Goal: Task Accomplishment & Management: Manage account settings

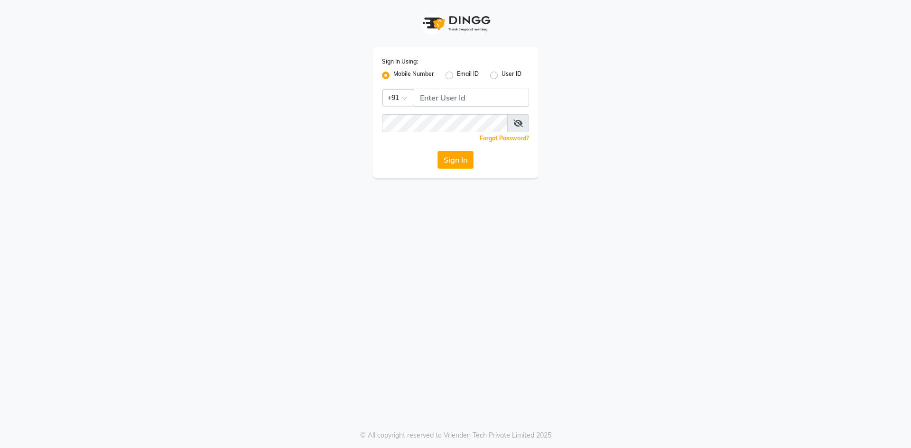
click at [518, 123] on icon at bounding box center [517, 124] width 9 height 8
click at [497, 96] on input "Username" at bounding box center [471, 98] width 115 height 18
type input "9778373105"
click at [438, 151] on button "Sign In" at bounding box center [456, 160] width 36 height 18
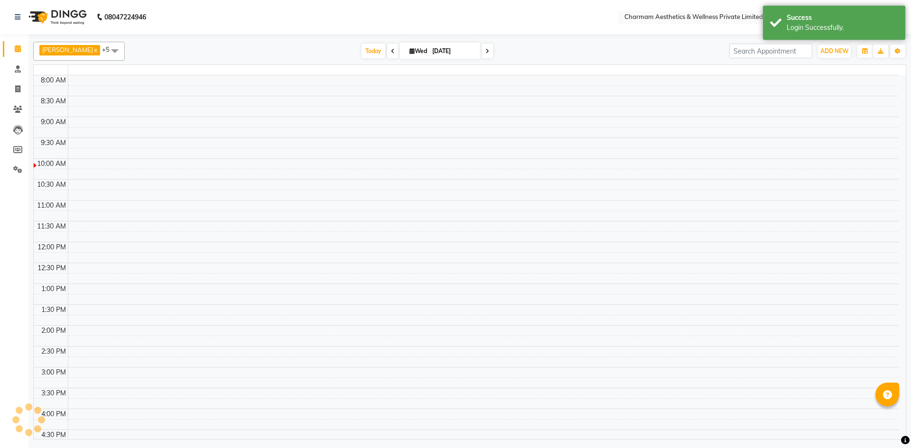
select select "en"
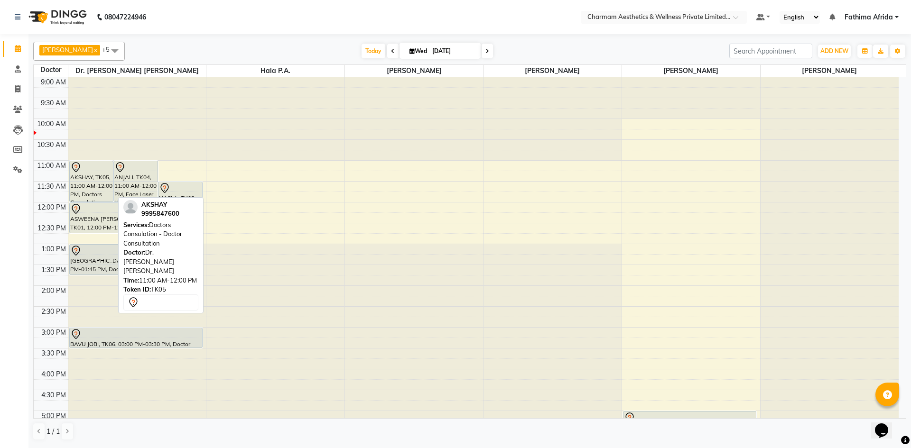
click at [79, 177] on div "AKSHAY, TK05, 11:00 AM-12:00 PM, Doctors Consulation - Doctor Consultation" at bounding box center [92, 181] width 44 height 40
select select "7"
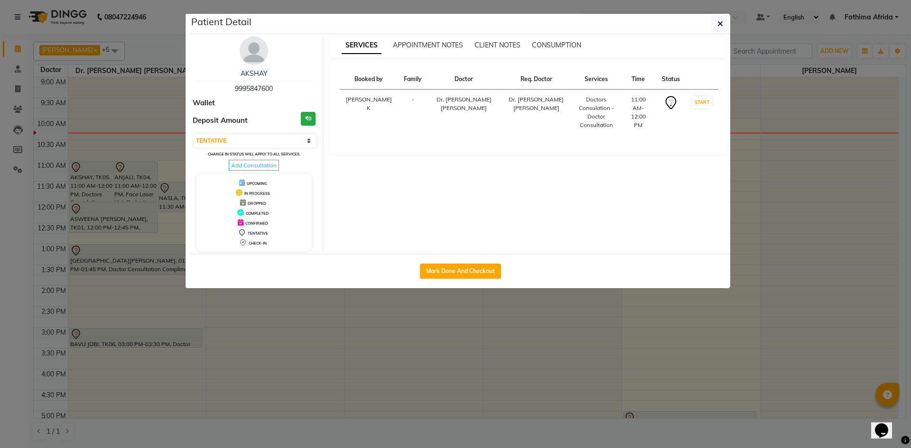
click at [79, 177] on ngb-modal-window "Patient Detail AKSHAY 9995847600 Wallet Deposit Amount ₹0 Select IN SERVICE CON…" at bounding box center [455, 224] width 911 height 448
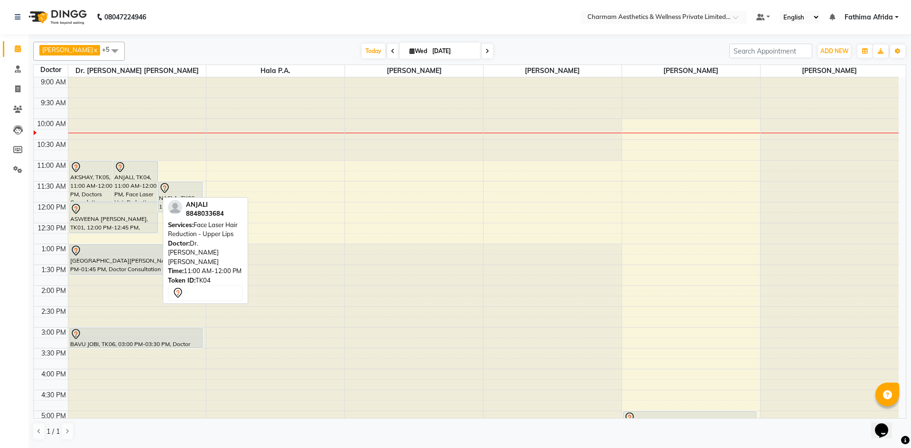
click at [136, 186] on div "ANJALI, TK04, 11:00 AM-12:00 PM, Face Laser Hair Reduction - Upper Lips" at bounding box center [136, 181] width 44 height 40
select select "7"
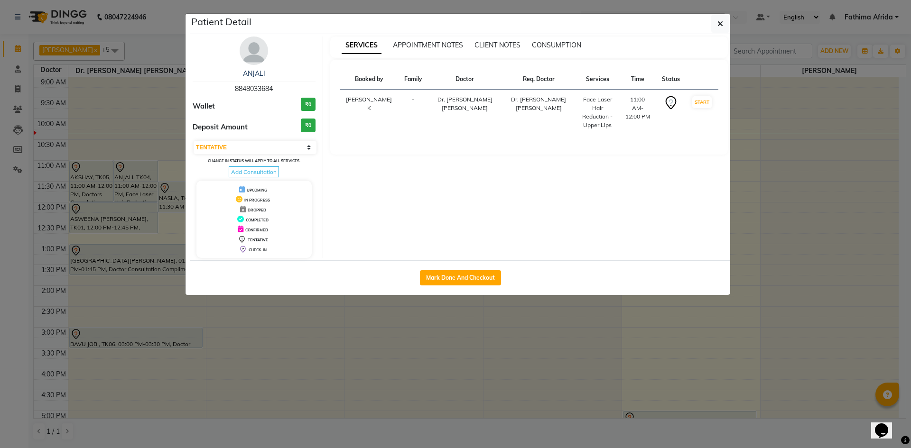
click at [136, 186] on ngb-modal-window "Patient Detail ANJALI 8848033684 Wallet ₹0 Deposit Amount ₹0 Select IN SERVICE …" at bounding box center [455, 224] width 911 height 448
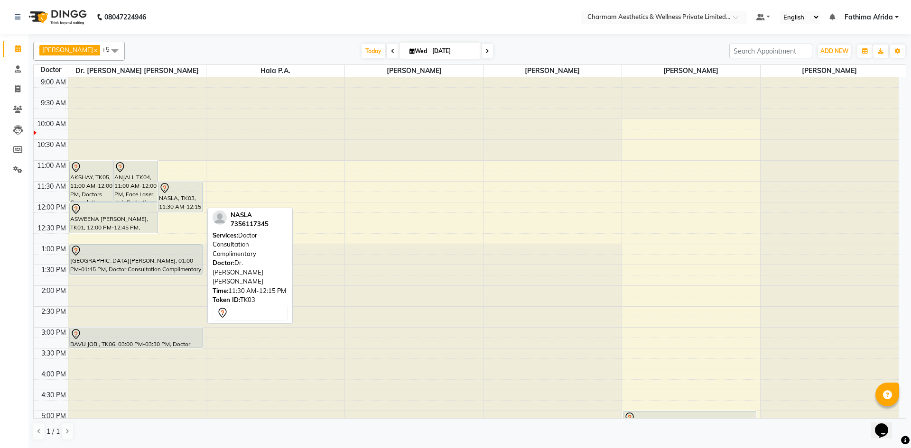
click at [168, 194] on div "NASLA, TK03, 11:30 AM-12:15 PM, Doctor Consultation Complimentary" at bounding box center [180, 197] width 44 height 30
select select "7"
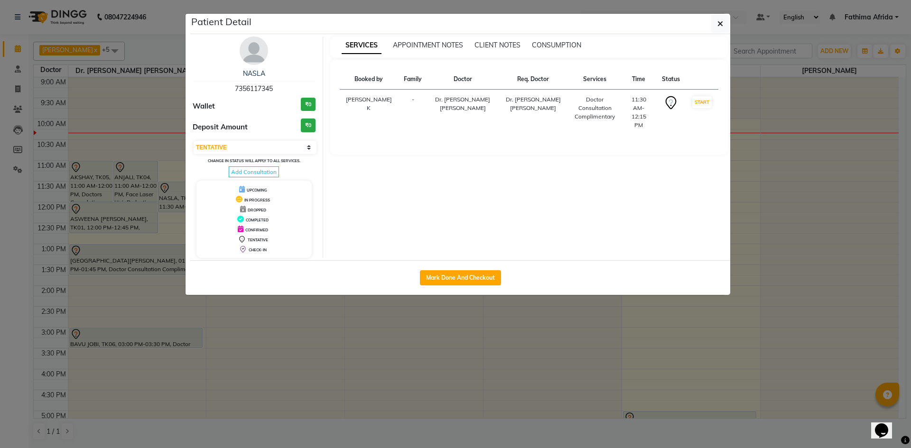
click at [151, 194] on ngb-modal-window "Patient Detail NASLA 7356117345 Wallet ₹0 Deposit Amount ₹0 Select IN SERVICE C…" at bounding box center [455, 224] width 911 height 448
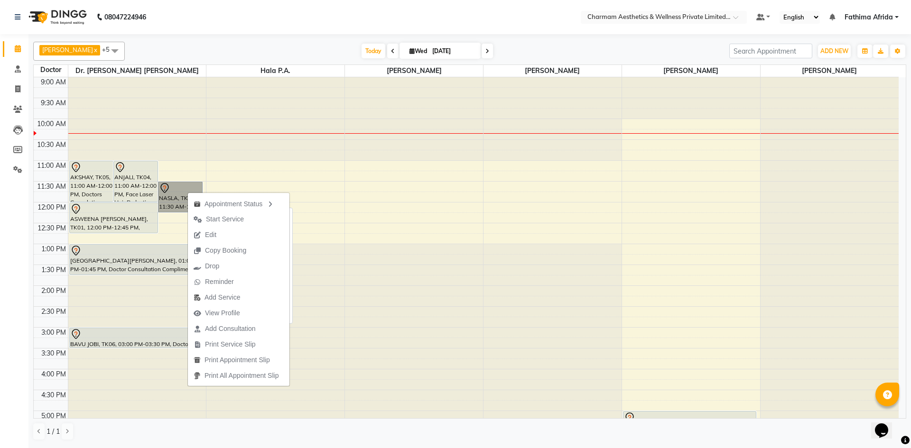
click at [172, 190] on link "NASLA, TK03, 11:30 AM-12:15 PM, Doctor Consultation Complimentary" at bounding box center [180, 197] width 45 height 31
select select "7"
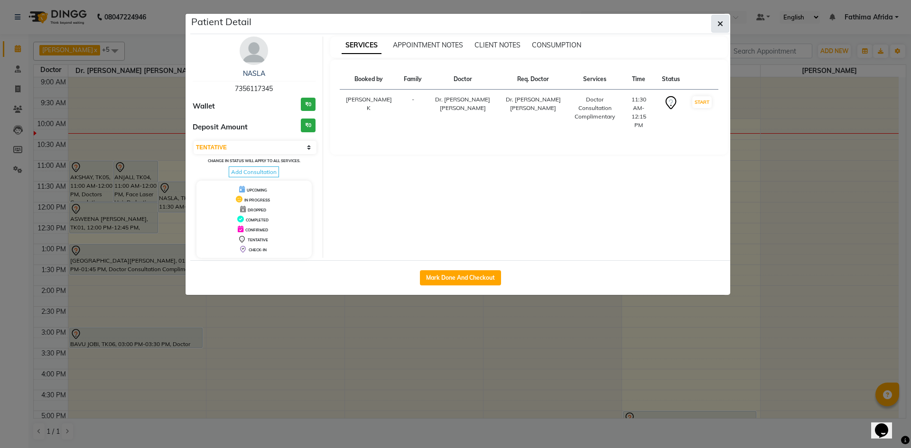
click at [718, 23] on icon "button" at bounding box center [720, 24] width 6 height 8
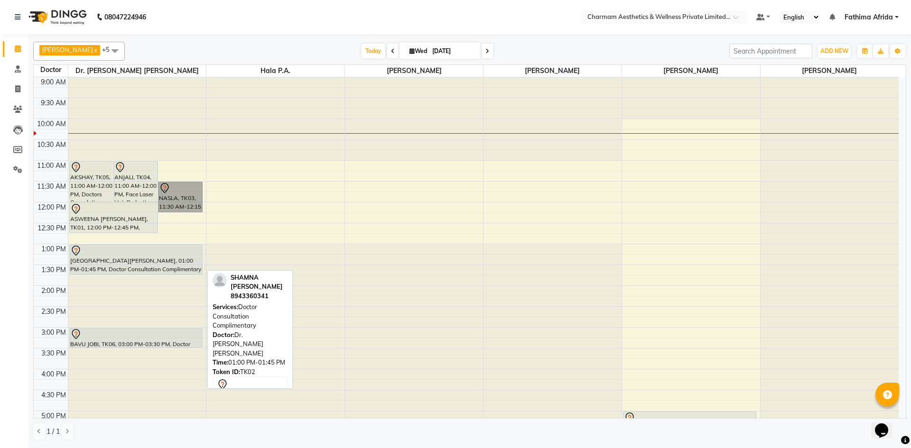
click at [155, 261] on div "[GEOGRAPHIC_DATA][PERSON_NAME], 01:00 PM-01:45 PM, Doctor Consultation Complime…" at bounding box center [136, 260] width 133 height 30
select select "7"
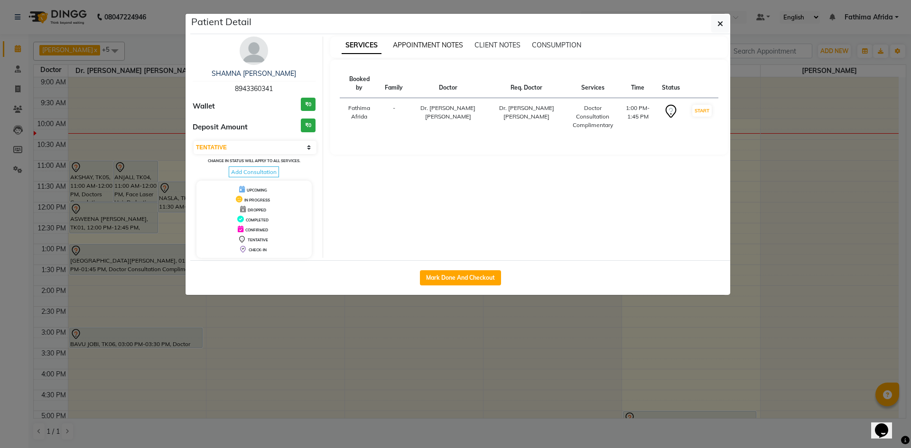
click at [433, 44] on span "APPOINTMENT NOTES" at bounding box center [428, 45] width 70 height 9
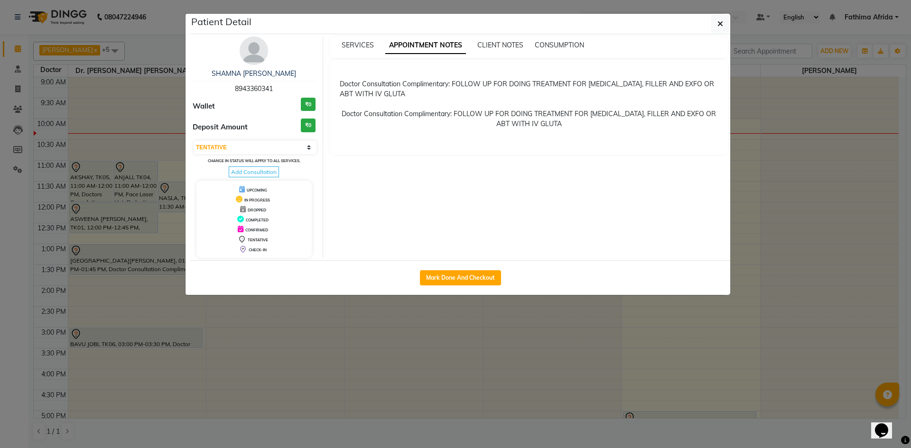
drag, startPoint x: 722, startPoint y: 21, endPoint x: 615, endPoint y: 134, distance: 155.4
click at [721, 21] on icon "button" at bounding box center [720, 24] width 6 height 8
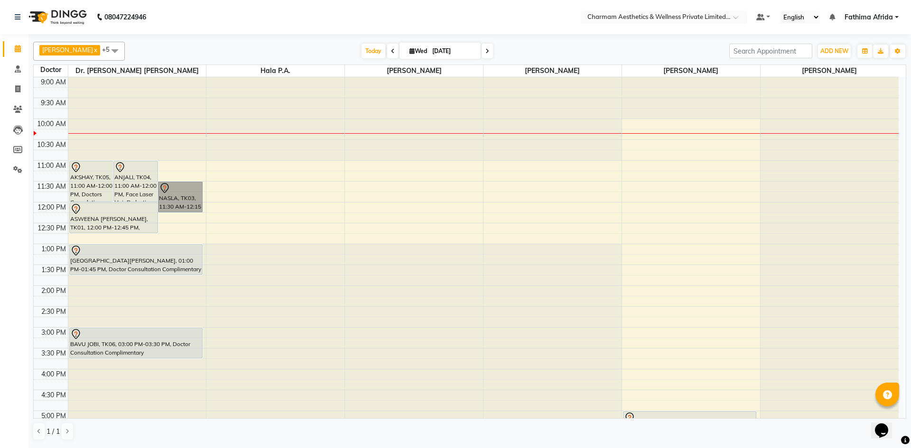
drag, startPoint x: 124, startPoint y: 346, endPoint x: 125, endPoint y: 354, distance: 7.2
click at [125, 354] on div "AKSHAY, TK05, 11:00 AM-12:00 PM, Doctors Consulation - Doctor Consultation ANJA…" at bounding box center [137, 306] width 138 height 459
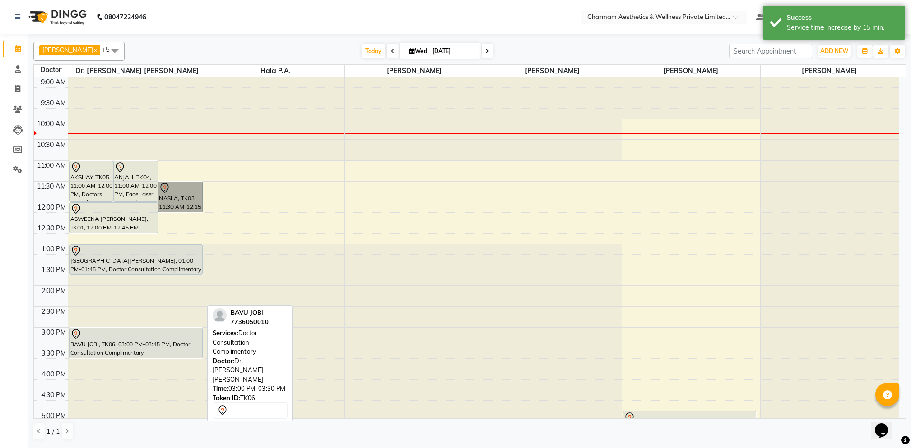
click at [124, 342] on div "BAVU JOBI, TK06, 03:00 PM-03:45 PM, Doctor Consultation Complimentary" at bounding box center [136, 343] width 133 height 30
select select "7"
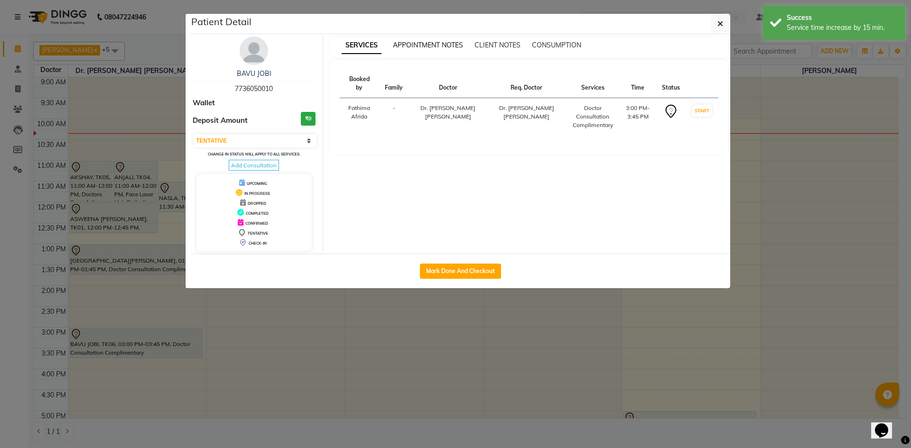
click at [433, 42] on span "APPOINTMENT NOTES" at bounding box center [428, 45] width 70 height 9
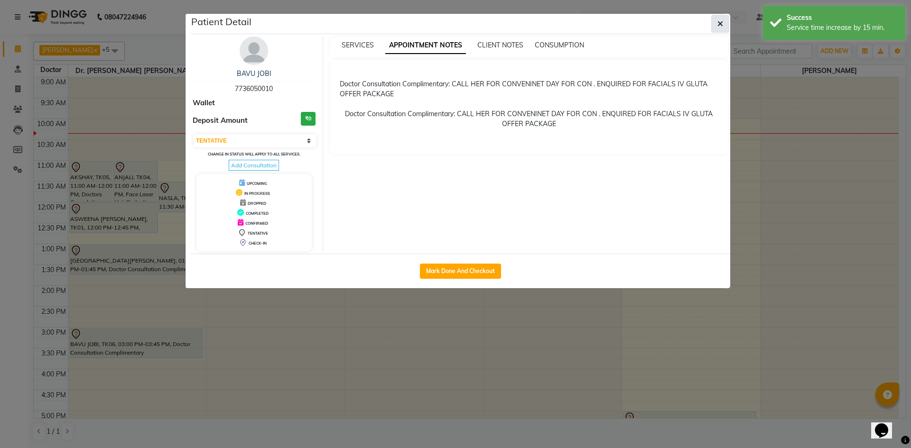
click at [717, 22] on icon "button" at bounding box center [720, 24] width 6 height 8
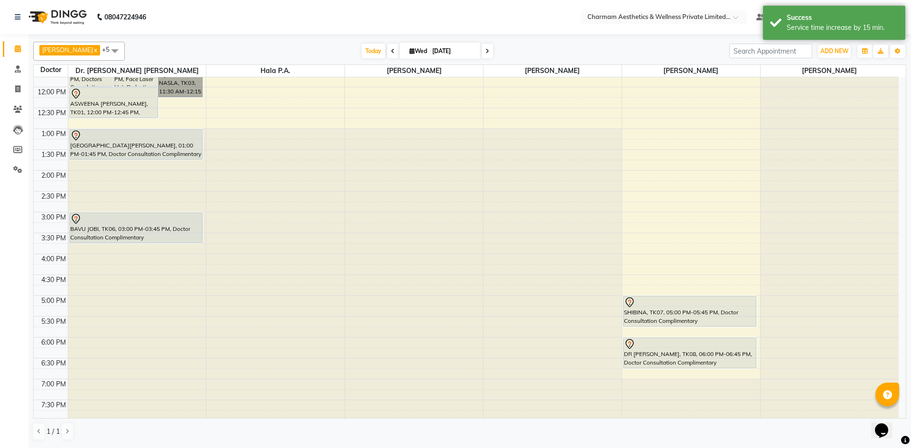
scroll to position [118, 0]
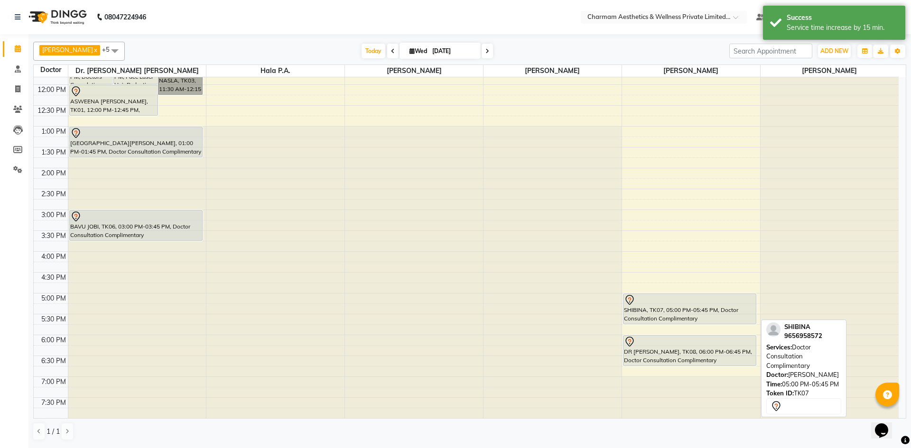
click at [728, 313] on div "SHIBINA, TK07, 05:00 PM-05:45 PM, Doctor Consultation Complimentary" at bounding box center [690, 309] width 133 height 30
select select "7"
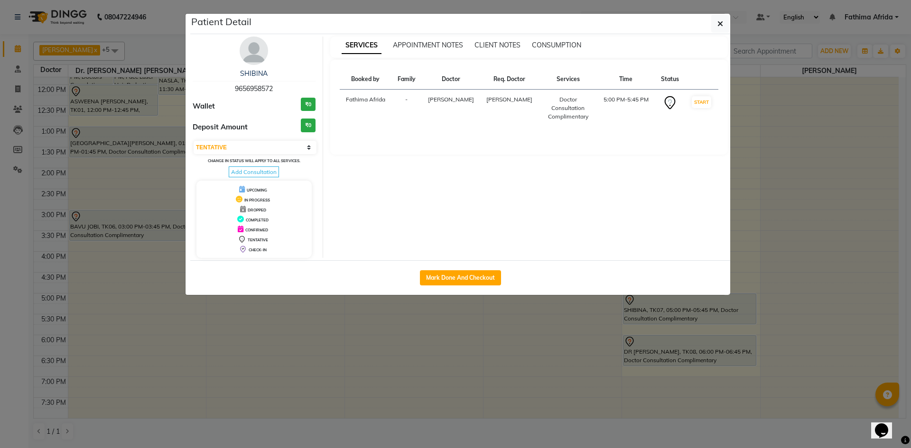
click at [728, 313] on ngb-modal-window "Patient Detail SHIBINA 9656958572 Wallet ₹0 Deposit Amount ₹0 Select IN SERVICE…" at bounding box center [455, 224] width 911 height 448
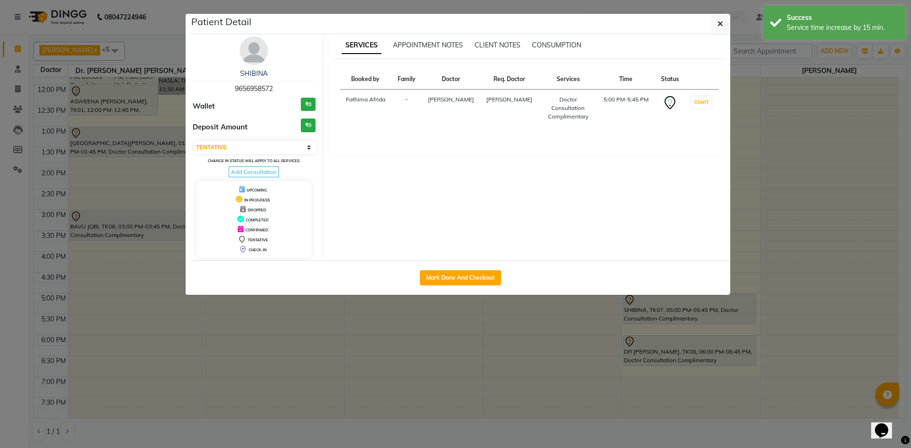
scroll to position [104, 0]
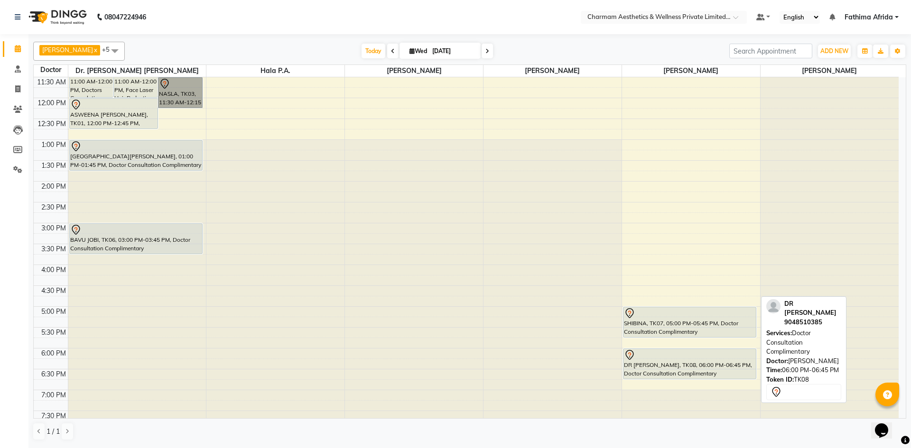
click at [703, 366] on div "DR [PERSON_NAME], TK08, 06:00 PM-06:45 PM, Doctor Consultation Complimentary" at bounding box center [690, 364] width 133 height 30
select select "7"
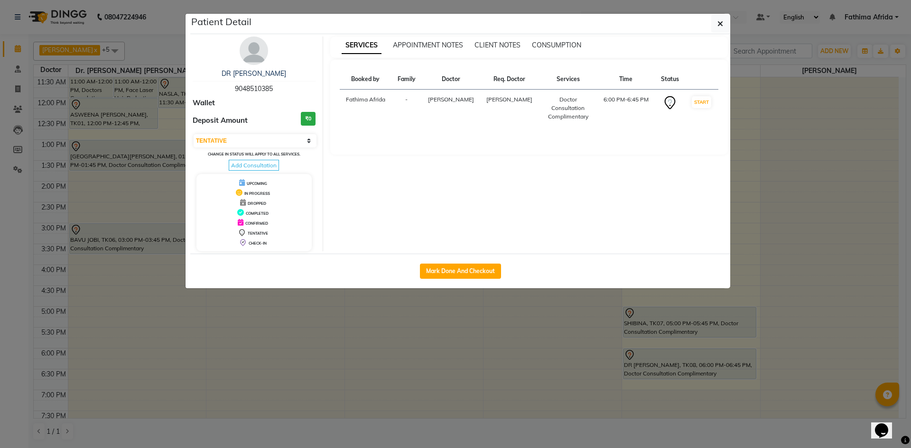
click at [703, 366] on ngb-modal-window "Patient Detail DR [PERSON_NAME] 9048510385 Wallet Deposit Amount ₹0 Select IN S…" at bounding box center [455, 224] width 911 height 448
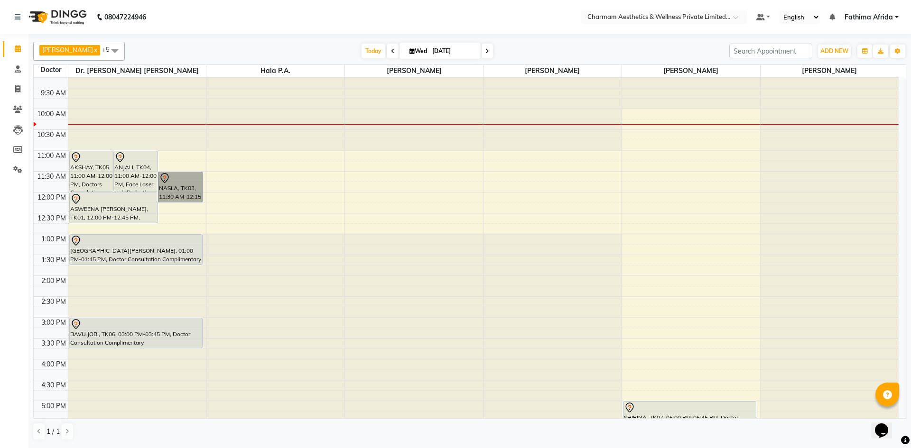
scroll to position [0, 0]
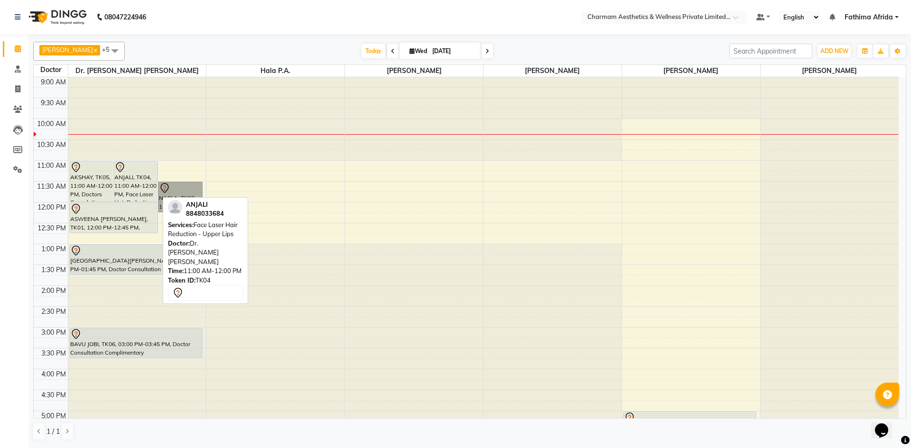
click at [134, 178] on div "ANJALI, TK04, 11:00 AM-12:00 PM, Face Laser Hair Reduction - Upper Lips" at bounding box center [136, 181] width 44 height 40
select select "7"
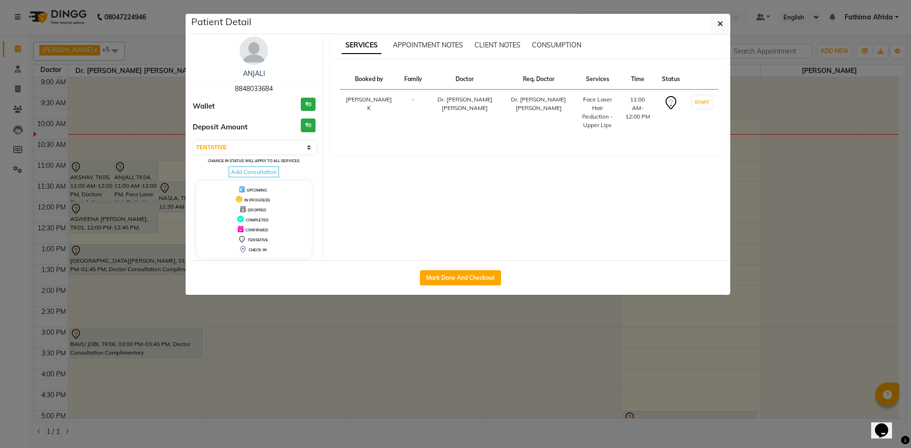
click at [134, 189] on ngb-modal-window "Patient Detail ANJALI 8848033684 Wallet ₹0 Deposit Amount ₹0 Select IN SERVICE …" at bounding box center [455, 224] width 911 height 448
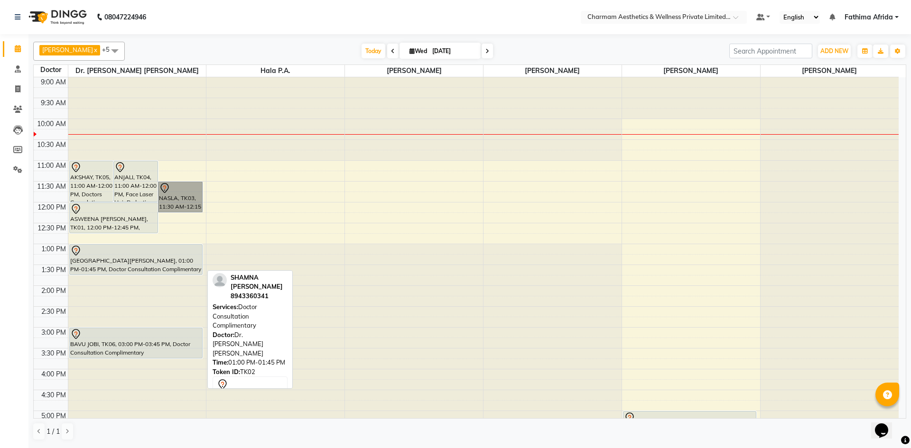
click at [129, 265] on div "[GEOGRAPHIC_DATA][PERSON_NAME], 01:00 PM-01:45 PM, Doctor Consultation Complime…" at bounding box center [136, 260] width 133 height 30
select select "7"
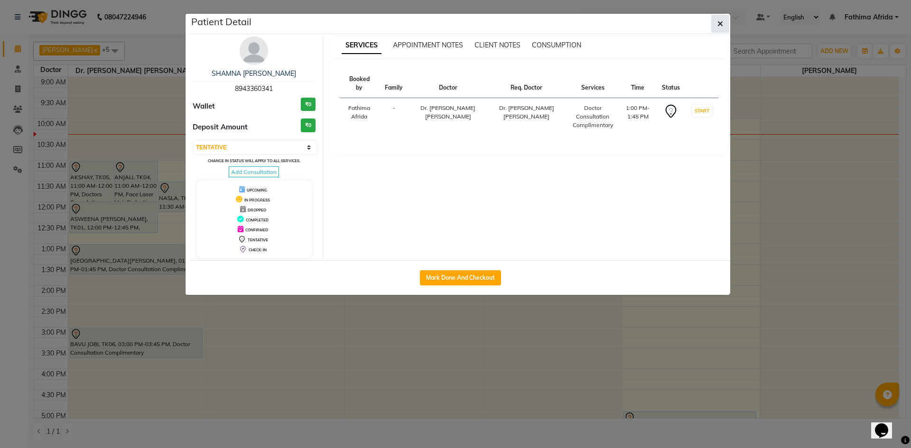
click at [718, 27] on icon "button" at bounding box center [720, 24] width 6 height 8
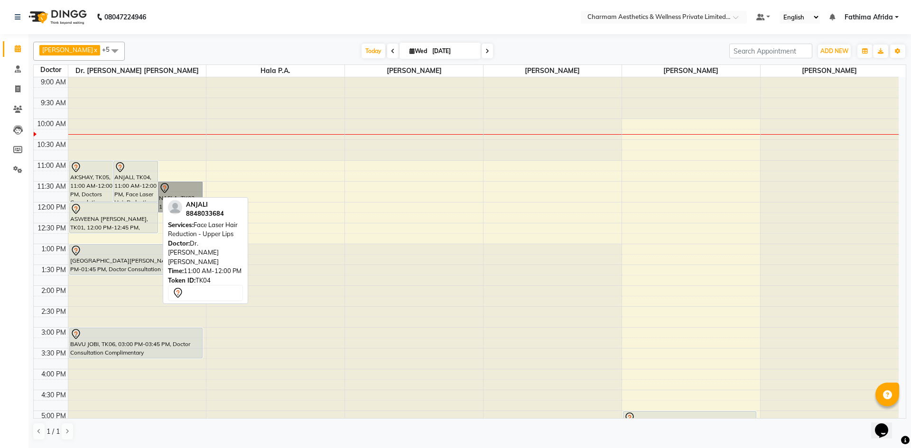
click at [132, 173] on div "ANJALI, TK04, 11:00 AM-12:00 PM, Face Laser Hair Reduction - Upper Lips" at bounding box center [136, 181] width 44 height 40
select select "7"
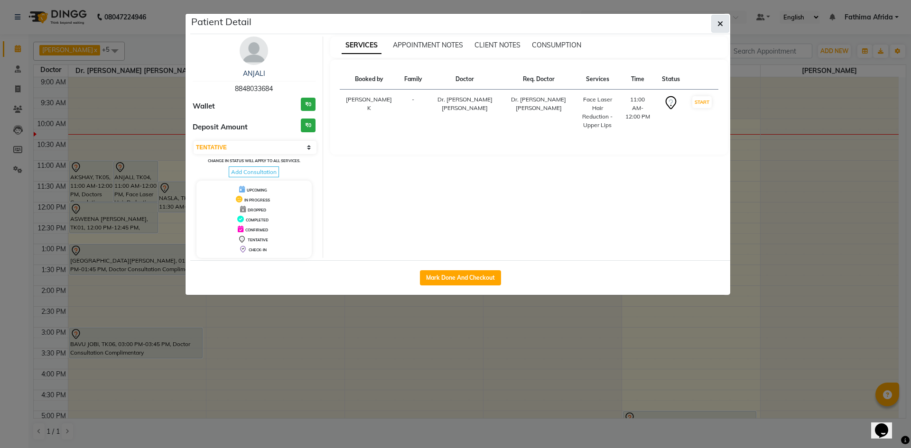
click at [726, 24] on button "button" at bounding box center [720, 24] width 18 height 18
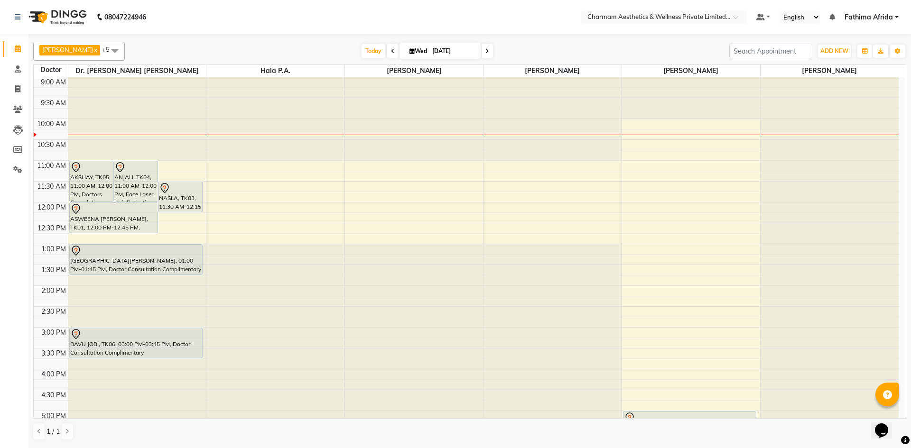
click at [276, 47] on div "[DATE] [DATE]" at bounding box center [427, 51] width 595 height 14
click at [493, 54] on span at bounding box center [487, 51] width 11 height 15
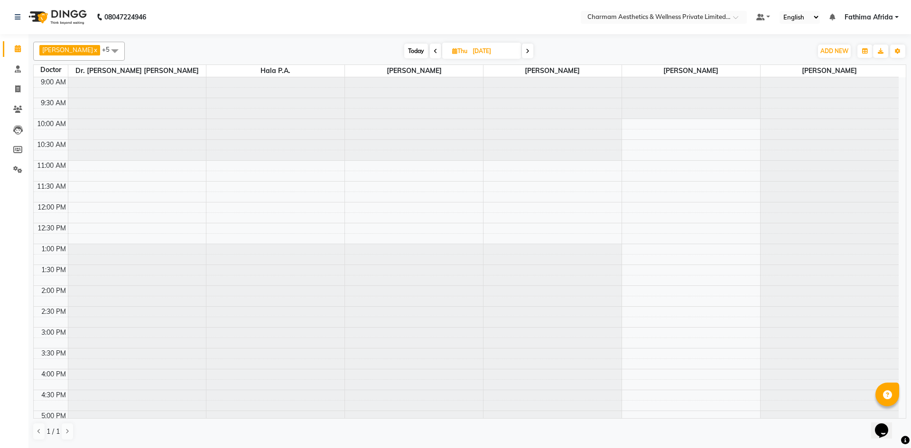
click at [438, 52] on icon at bounding box center [436, 51] width 4 height 6
type input "[DATE]"
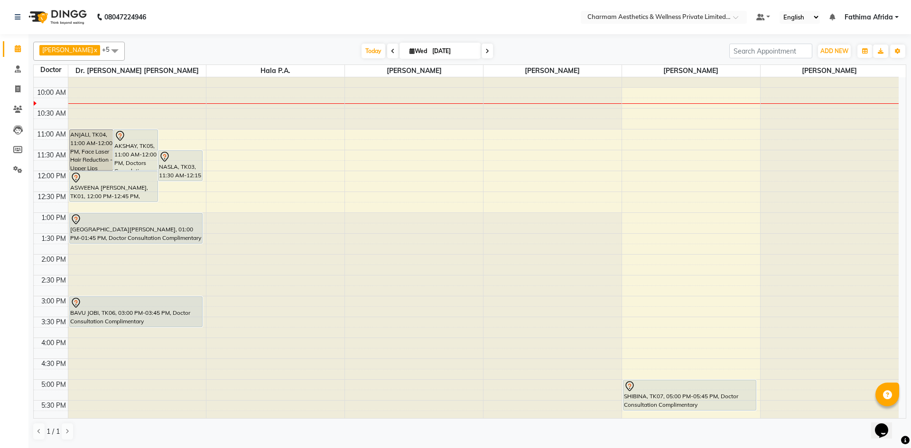
scroll to position [95, 0]
